Goal: Task Accomplishment & Management: Manage account settings

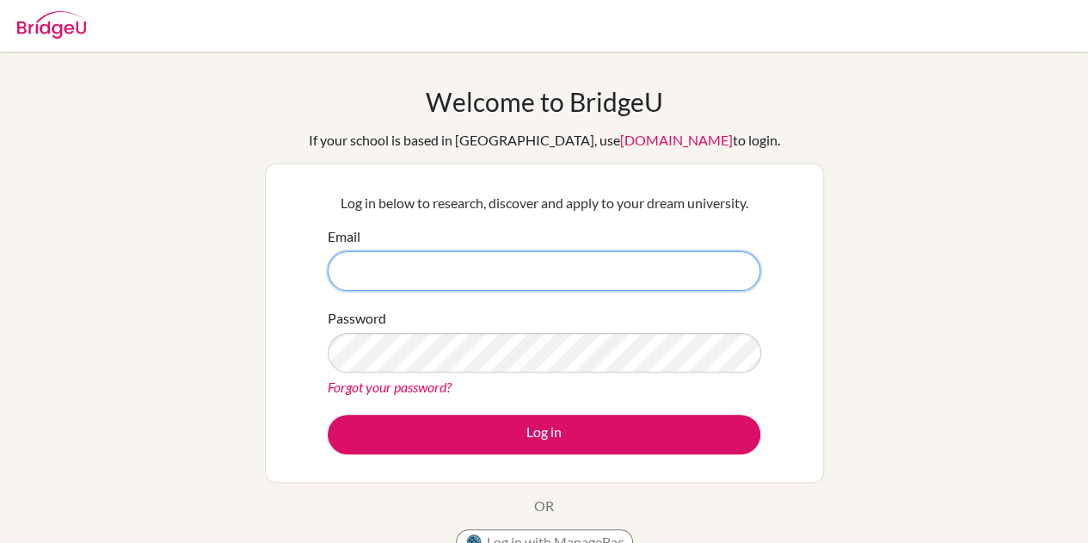
type input "krosenfield@isaruba.com"
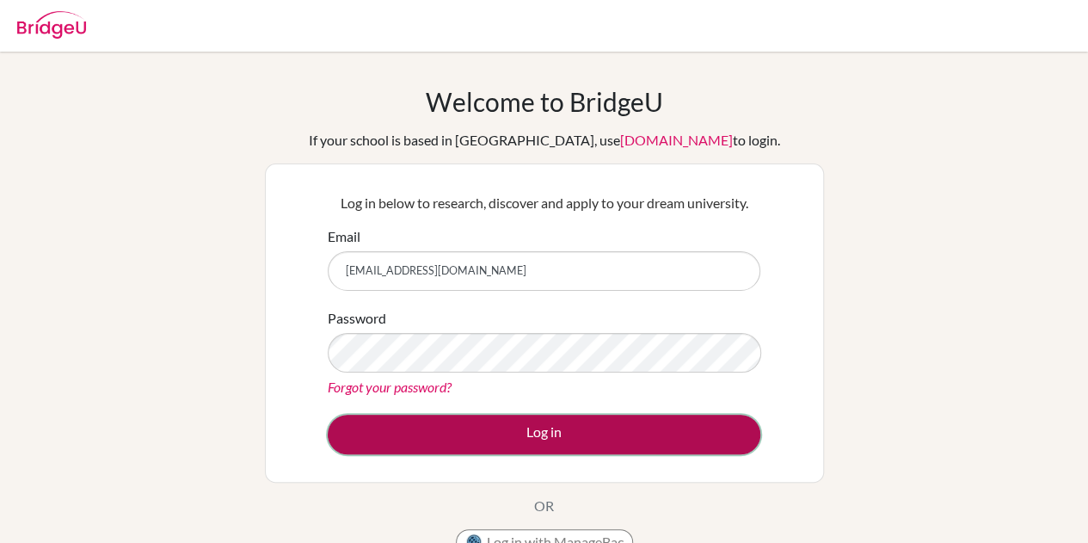
click at [457, 441] on button "Log in" at bounding box center [544, 434] width 432 height 40
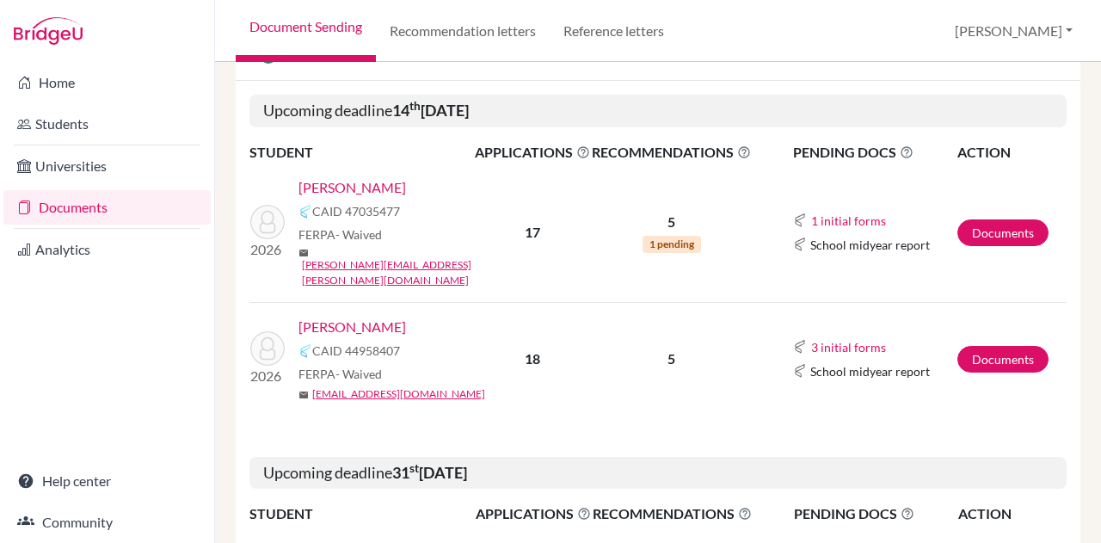
scroll to position [262, 0]
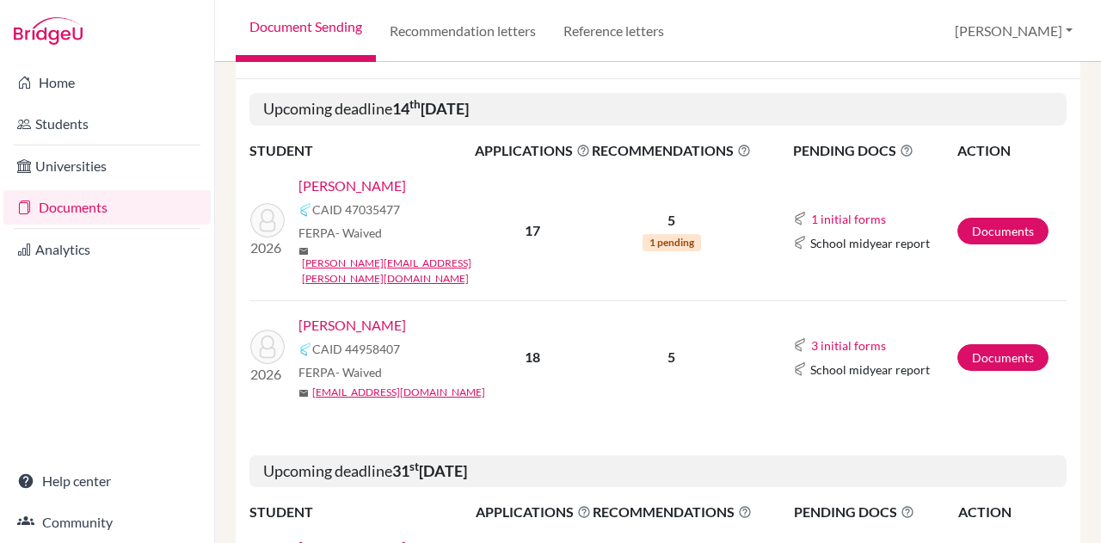
click at [373, 315] on link "Varde, Athena" at bounding box center [351, 325] width 107 height 21
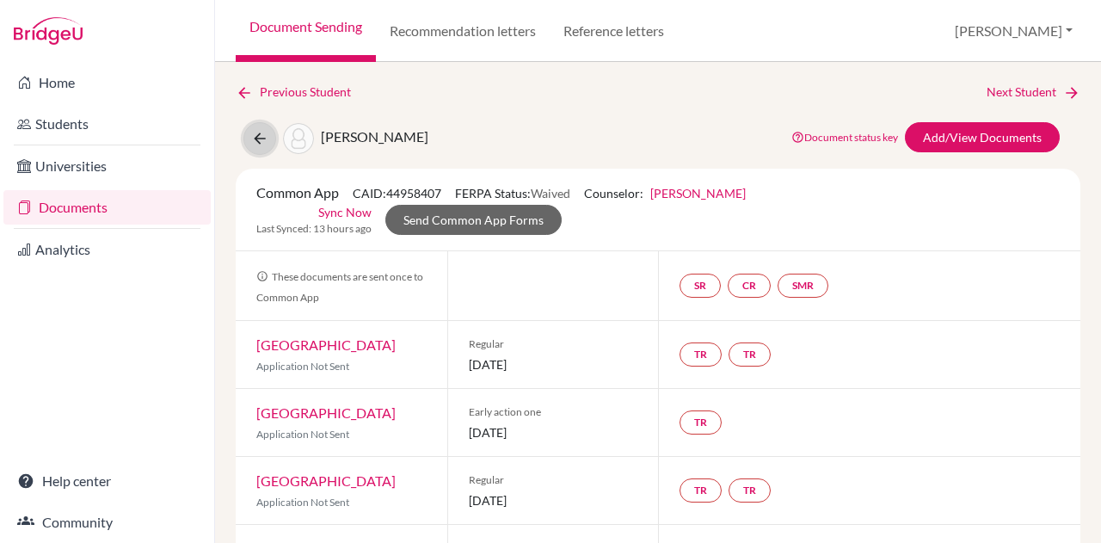
click at [261, 130] on icon at bounding box center [259, 138] width 17 height 17
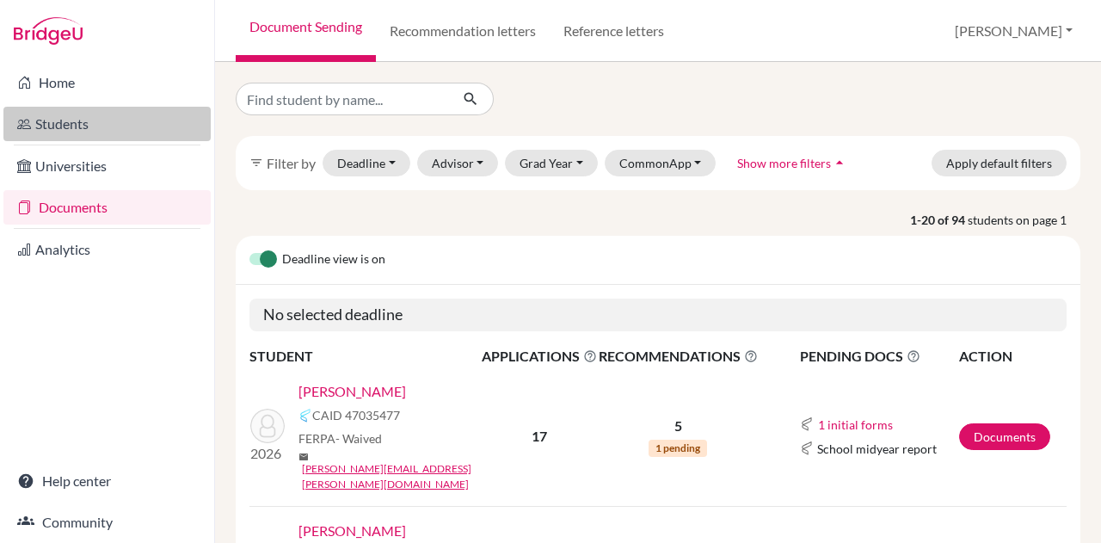
click at [101, 120] on link "Students" at bounding box center [106, 124] width 207 height 34
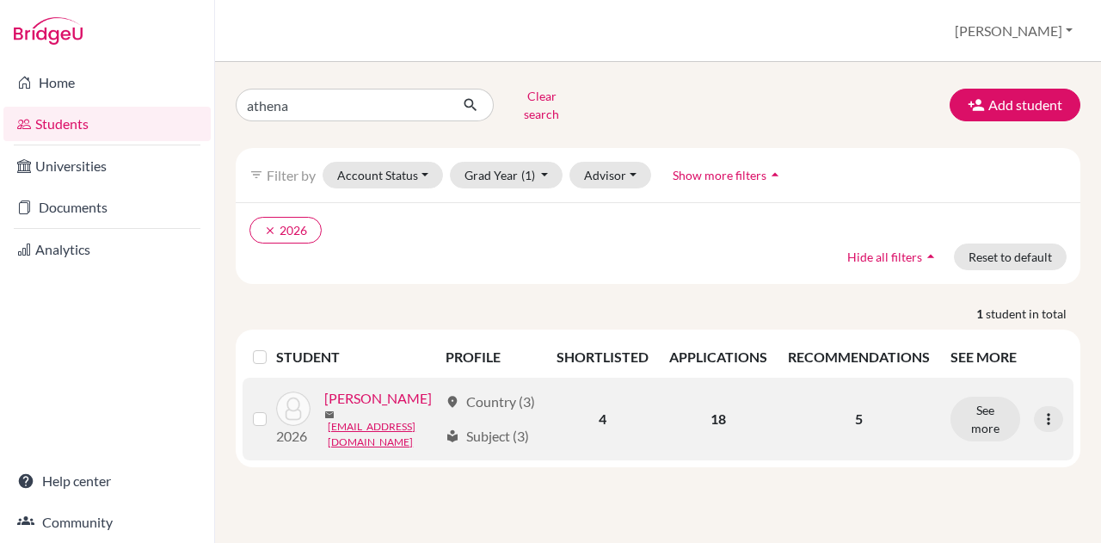
click at [324, 408] on link "[PERSON_NAME]" at bounding box center [377, 398] width 107 height 21
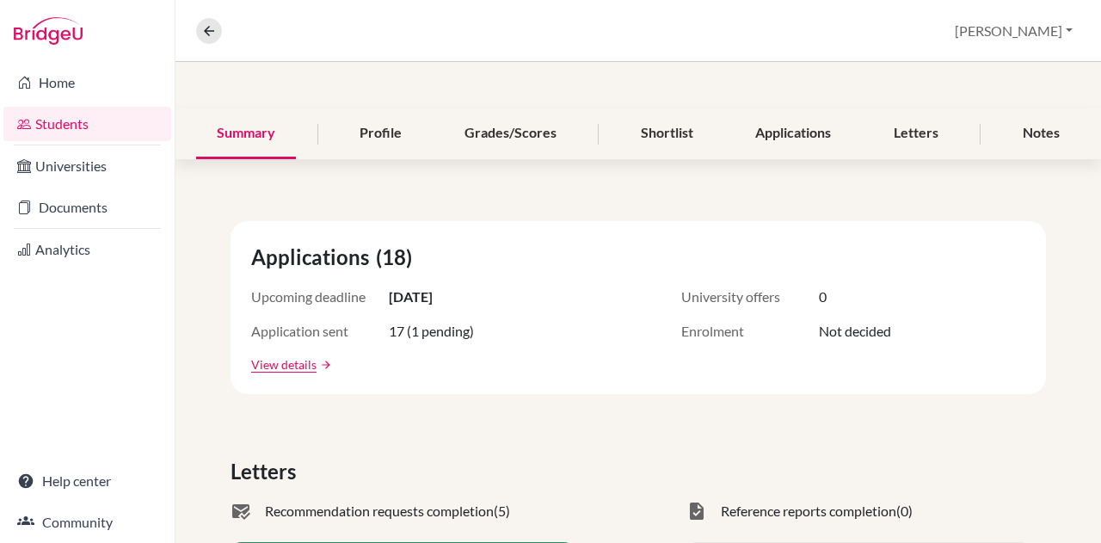
scroll to position [145, 0]
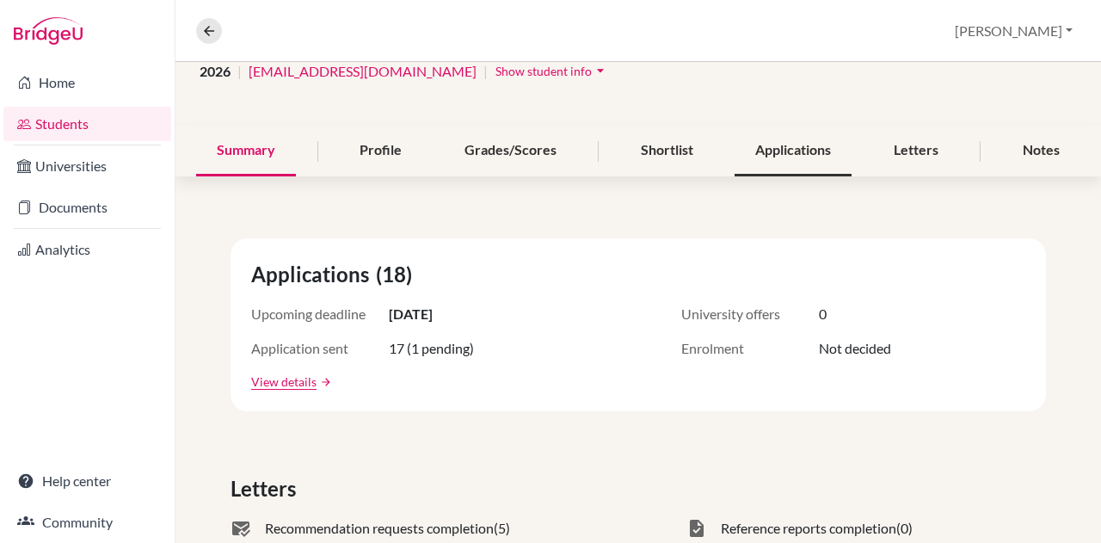
click at [801, 153] on div "Applications" at bounding box center [792, 151] width 117 height 51
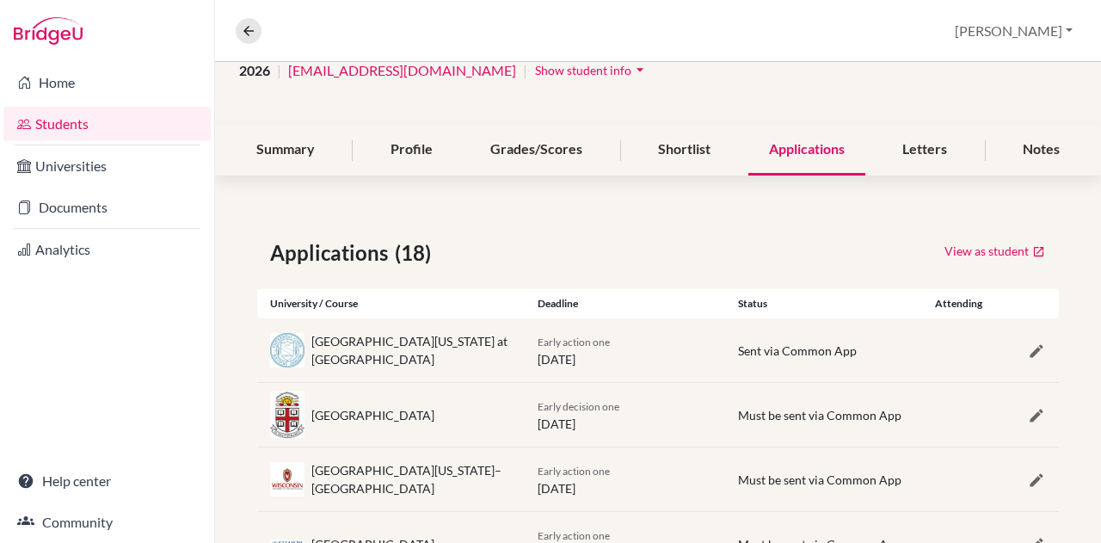
scroll to position [145, 0]
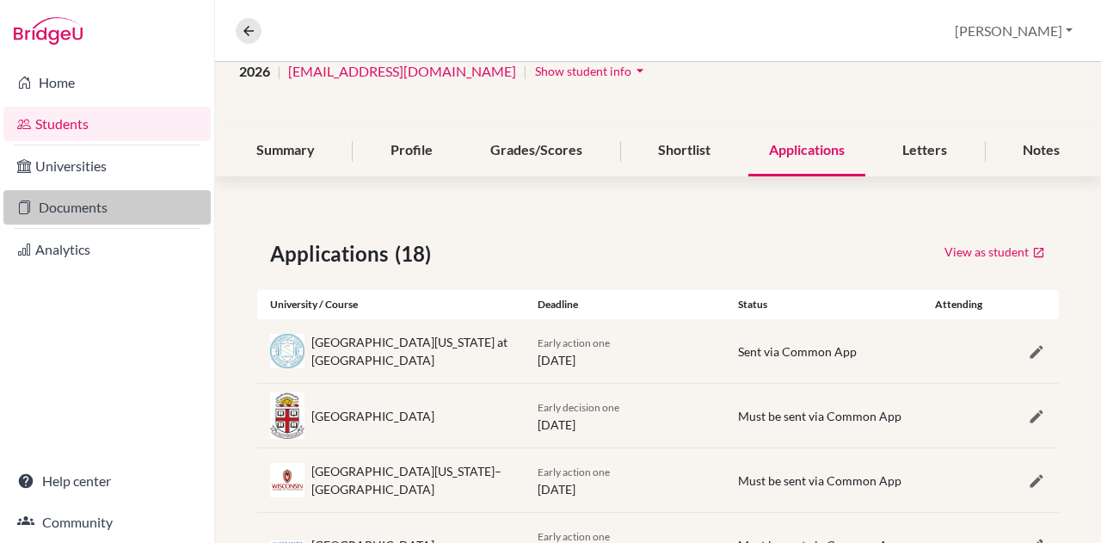
click at [86, 204] on link "Documents" at bounding box center [106, 207] width 207 height 34
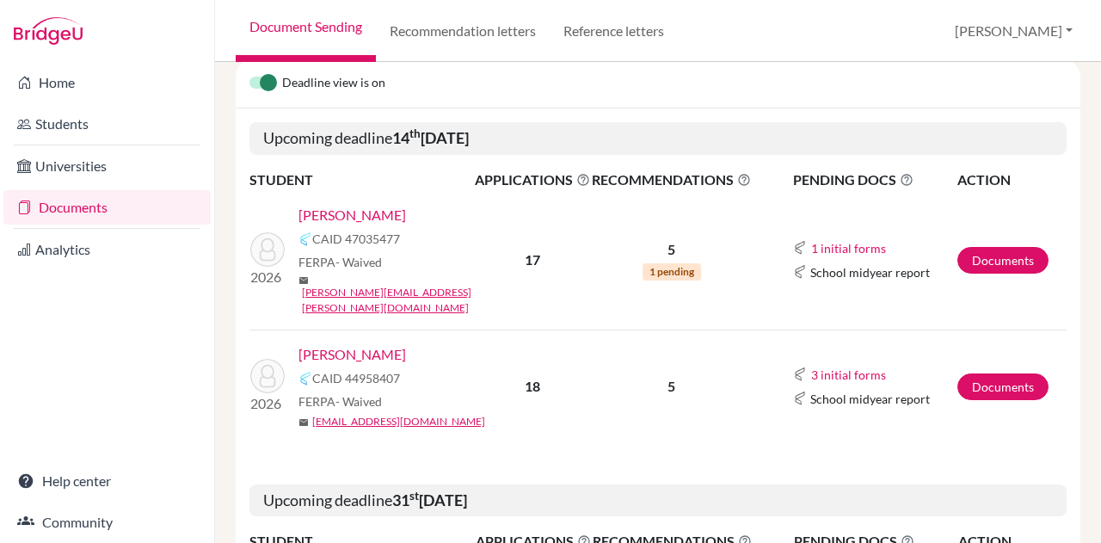
scroll to position [177, 0]
click at [371, 343] on link "[PERSON_NAME]" at bounding box center [351, 353] width 107 height 21
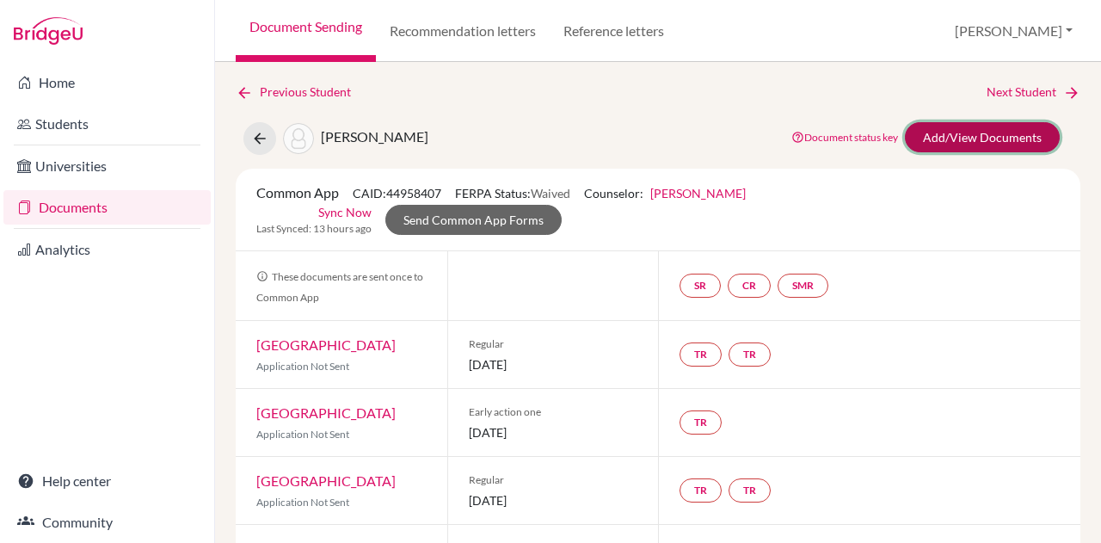
click at [976, 141] on link "Add/View Documents" at bounding box center [982, 137] width 155 height 30
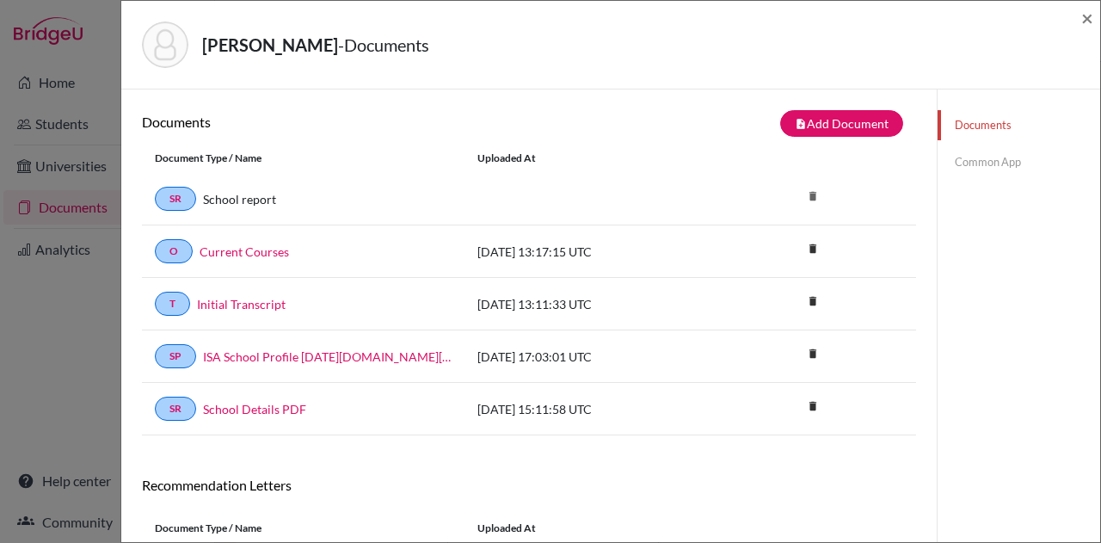
scroll to position [315, 0]
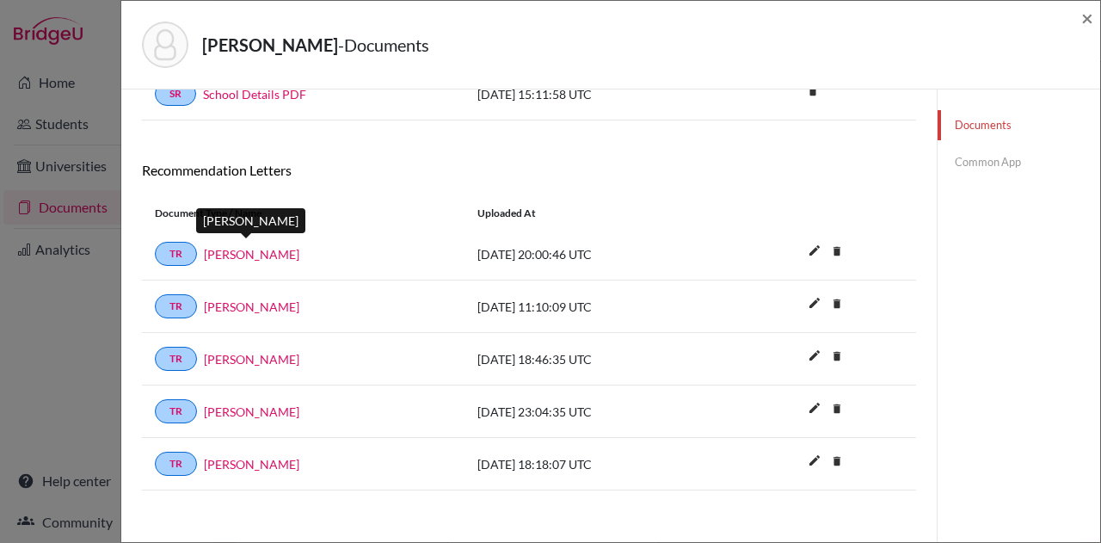
click at [263, 250] on link "[PERSON_NAME]" at bounding box center [251, 254] width 95 height 18
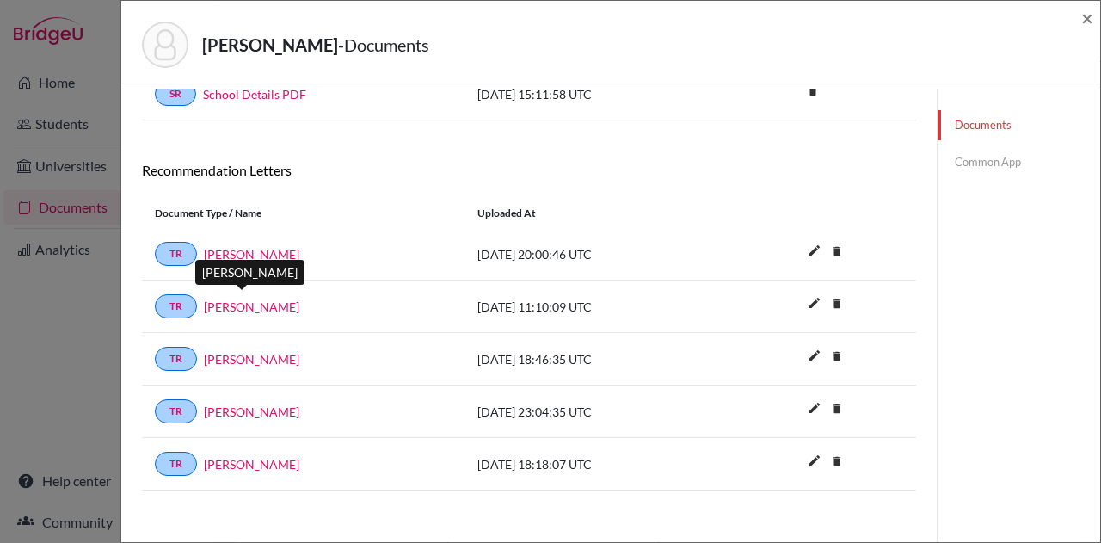
click at [234, 307] on link "[PERSON_NAME]" at bounding box center [251, 307] width 95 height 18
click at [222, 455] on link "[PERSON_NAME]" at bounding box center [251, 464] width 95 height 18
